Goal: Information Seeking & Learning: Learn about a topic

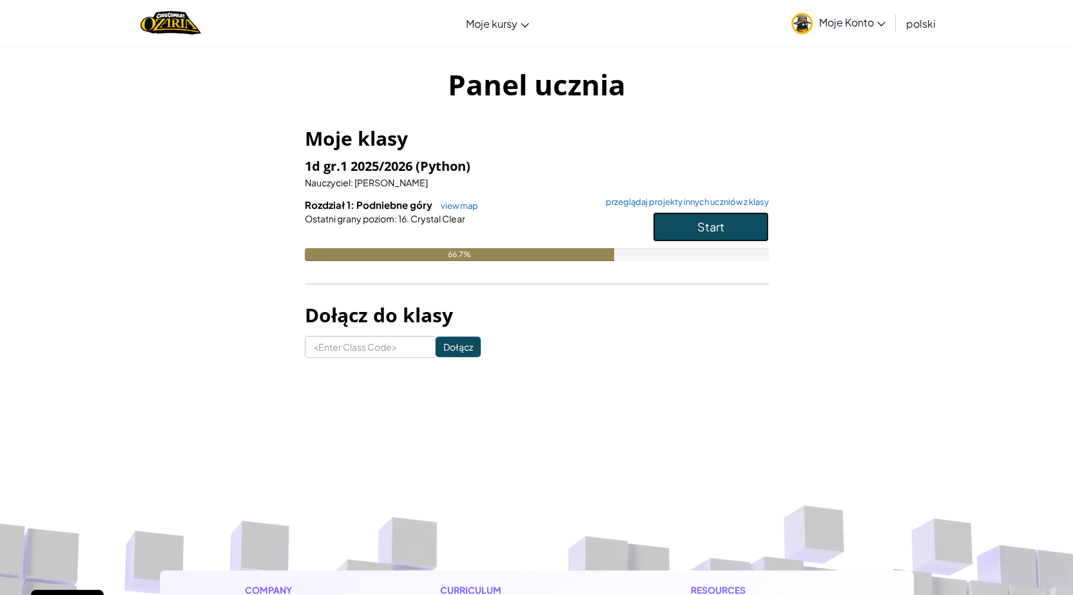
click at [668, 229] on button "Start" at bounding box center [711, 227] width 116 height 30
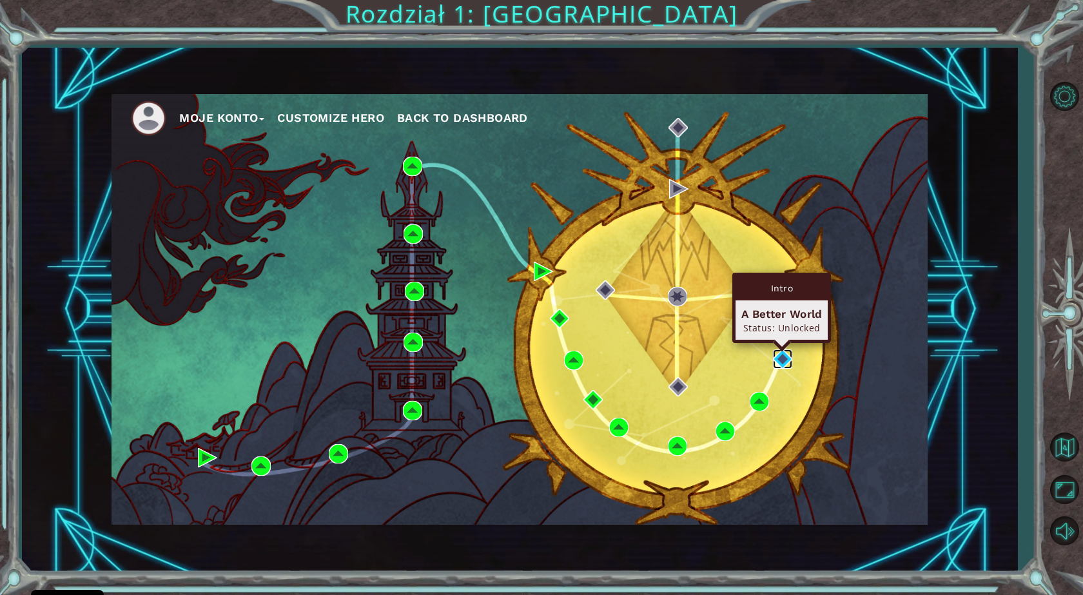
click at [779, 360] on img at bounding box center [782, 358] width 19 height 19
